Goal: Information Seeking & Learning: Learn about a topic

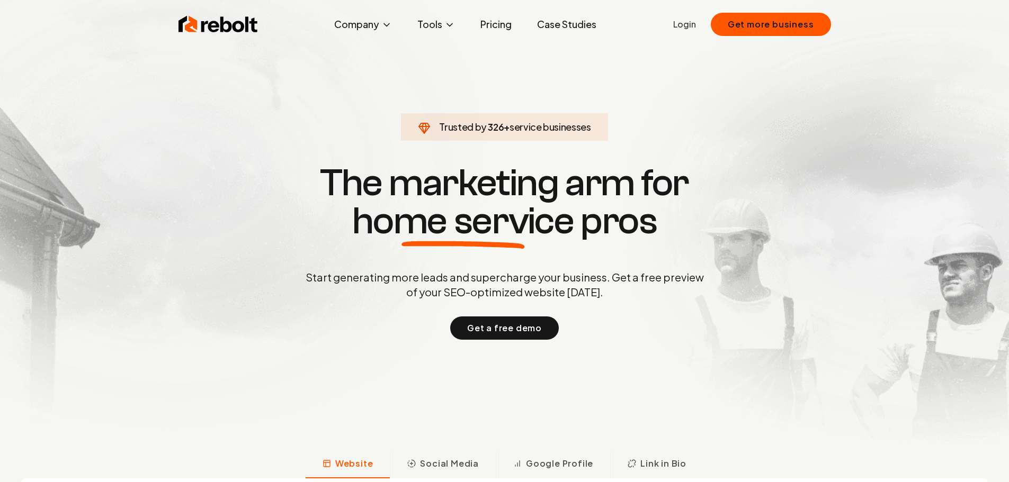
click at [573, 23] on link "Case Studies" at bounding box center [566, 24] width 76 height 21
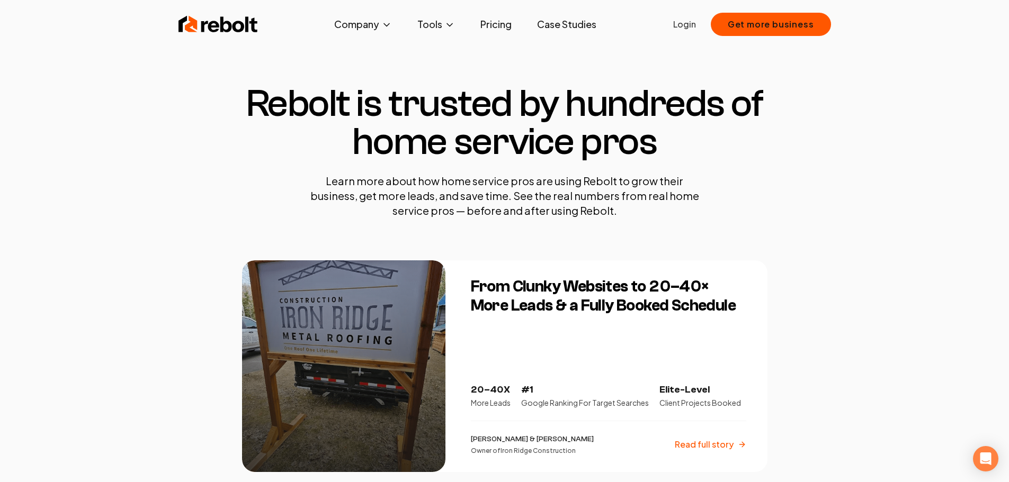
click at [486, 21] on link "Pricing" at bounding box center [496, 24] width 48 height 21
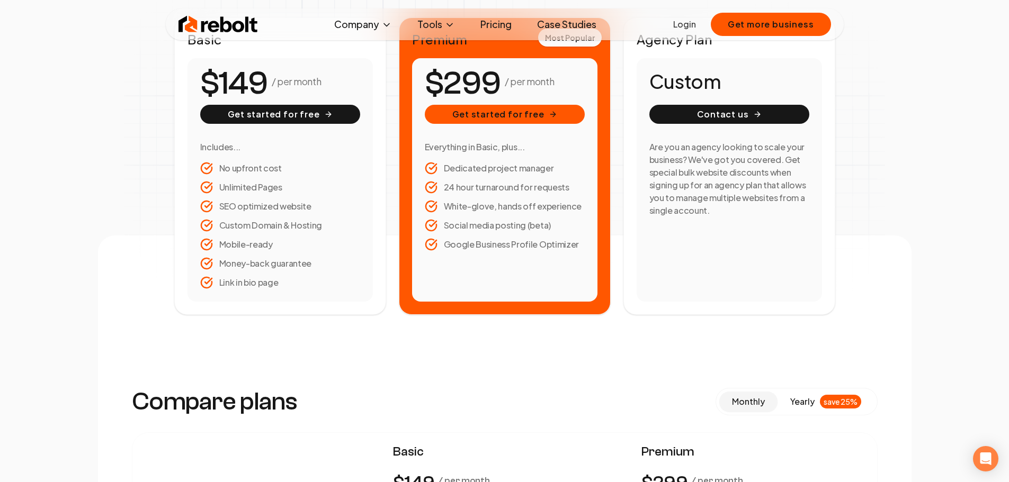
scroll to position [212, 0]
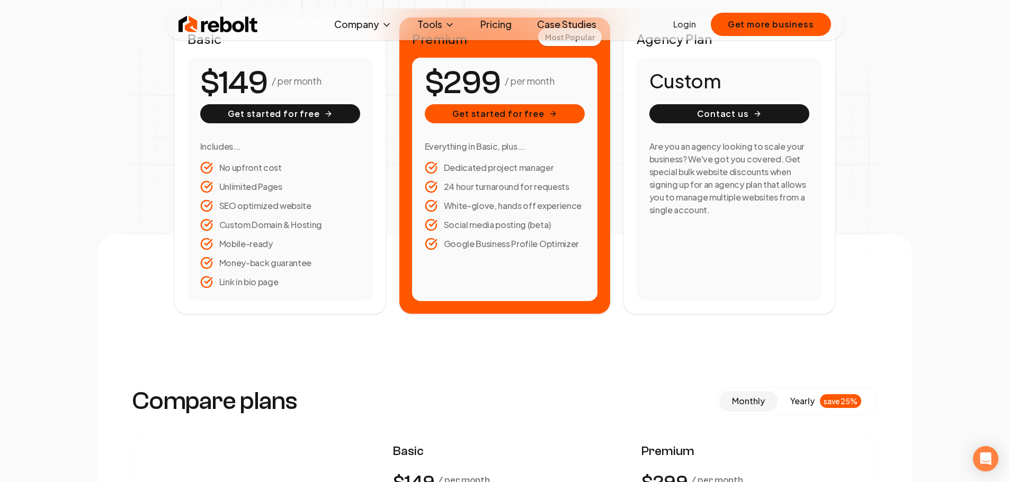
click at [506, 167] on li "Dedicated project manager" at bounding box center [505, 167] width 160 height 13
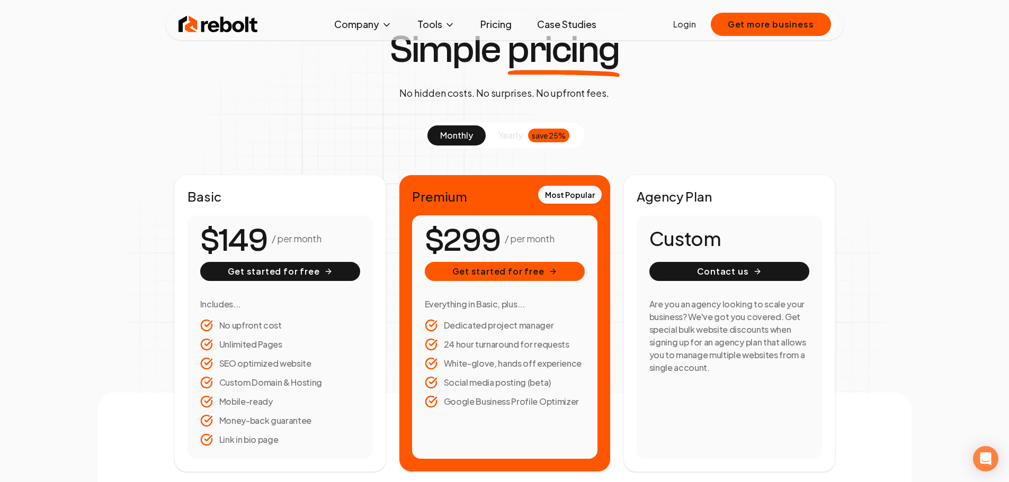
scroll to position [53, 0]
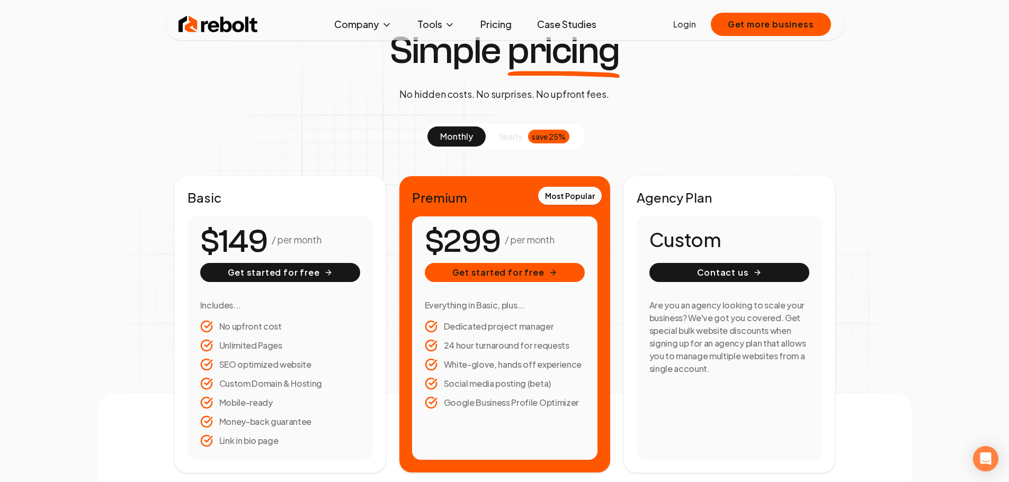
click at [505, 203] on h2 "Premium" at bounding box center [504, 197] width 185 height 17
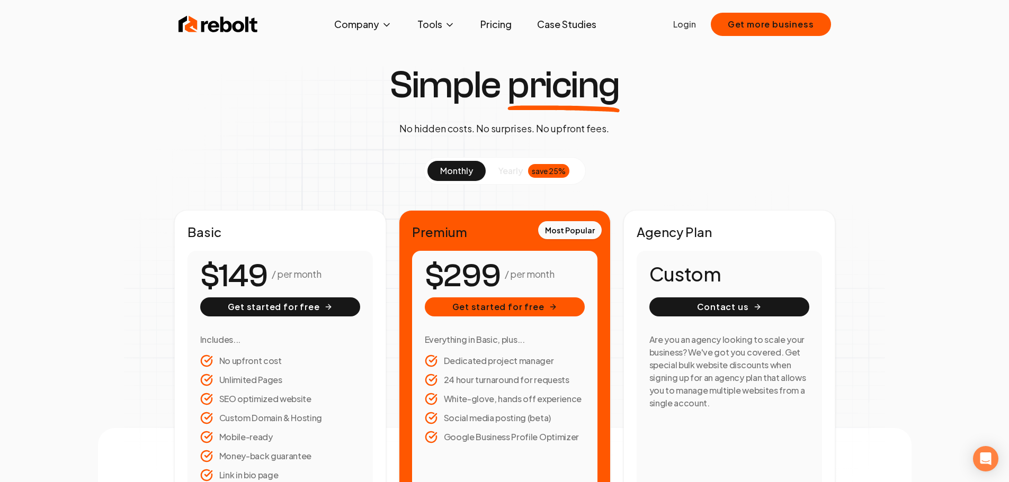
scroll to position [0, 0]
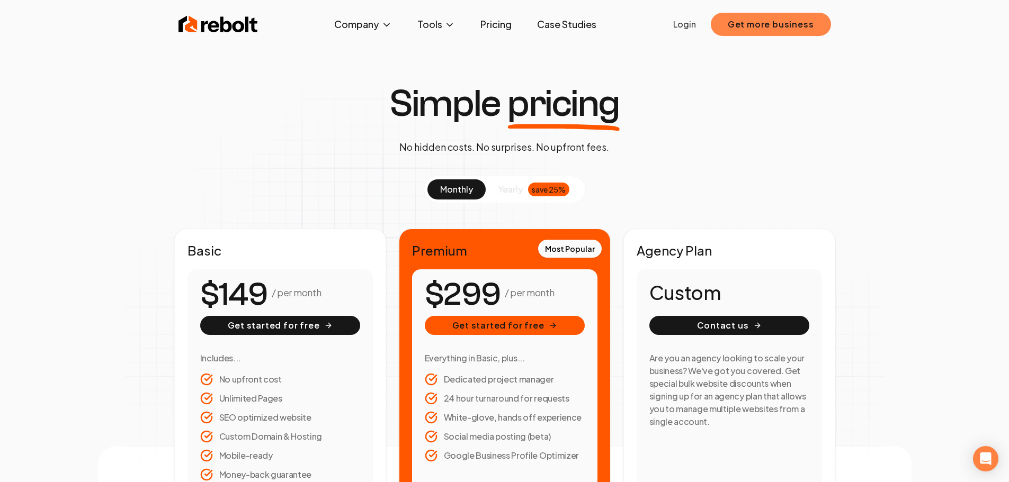
click at [756, 24] on button "Get more business" at bounding box center [771, 24] width 120 height 23
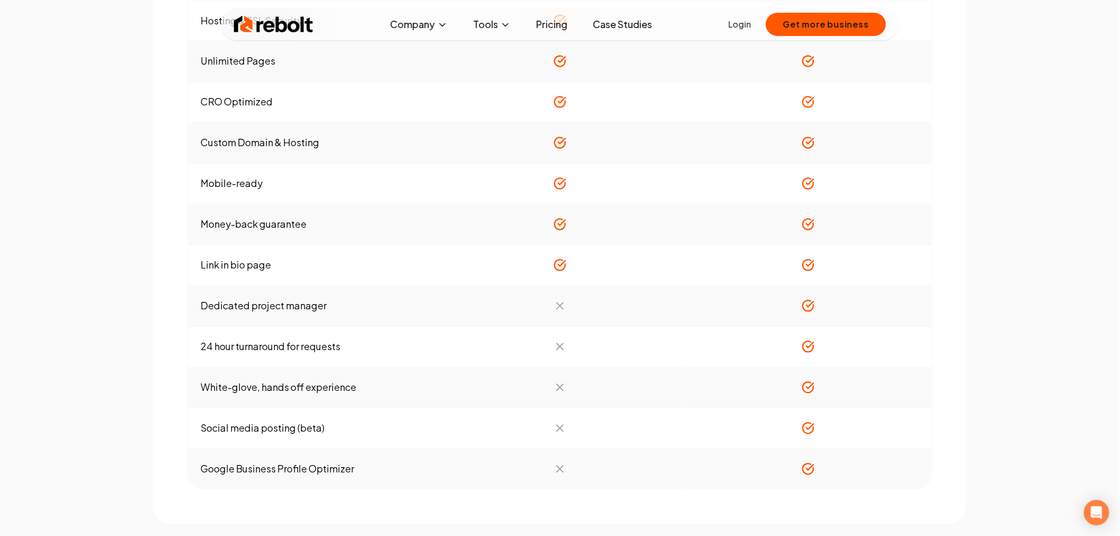
scroll to position [806, 0]
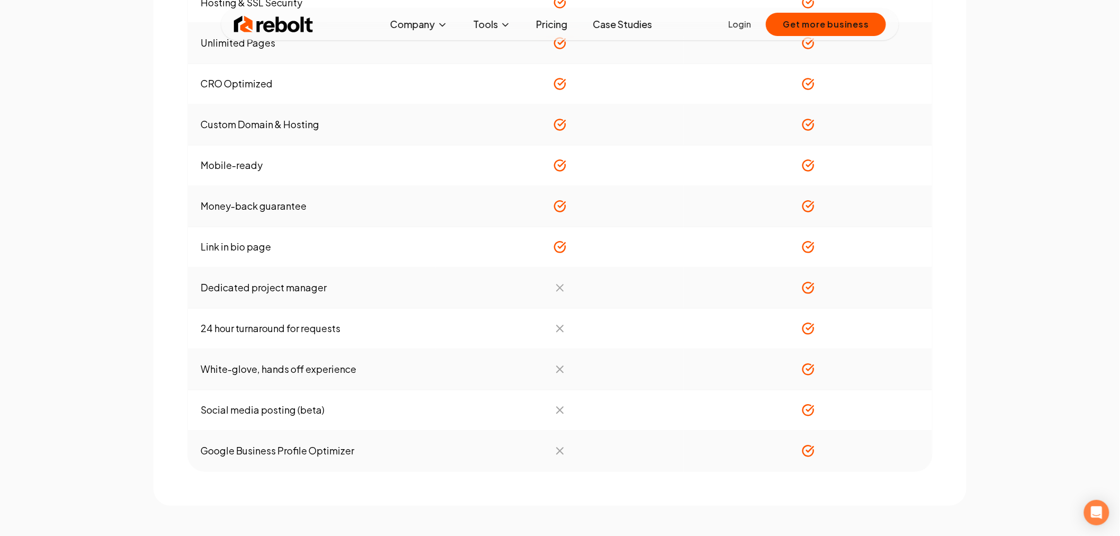
click at [98, 49] on div "Compare plans monthly yearly save 25% Basic / per month Get started for free Pr…" at bounding box center [560, 112] width 1120 height 785
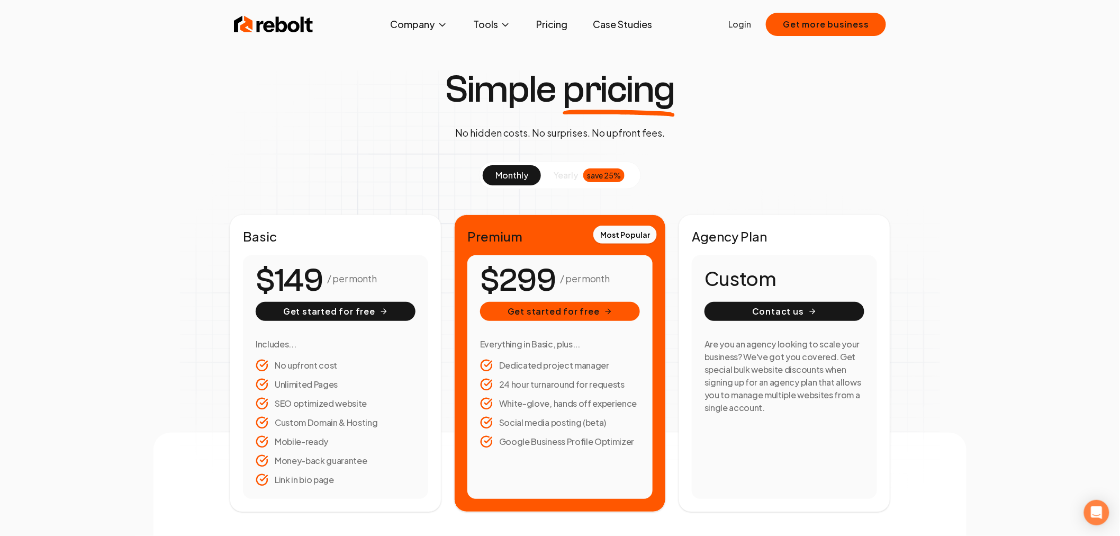
scroll to position [0, 0]
